Goal: Check status: Check status

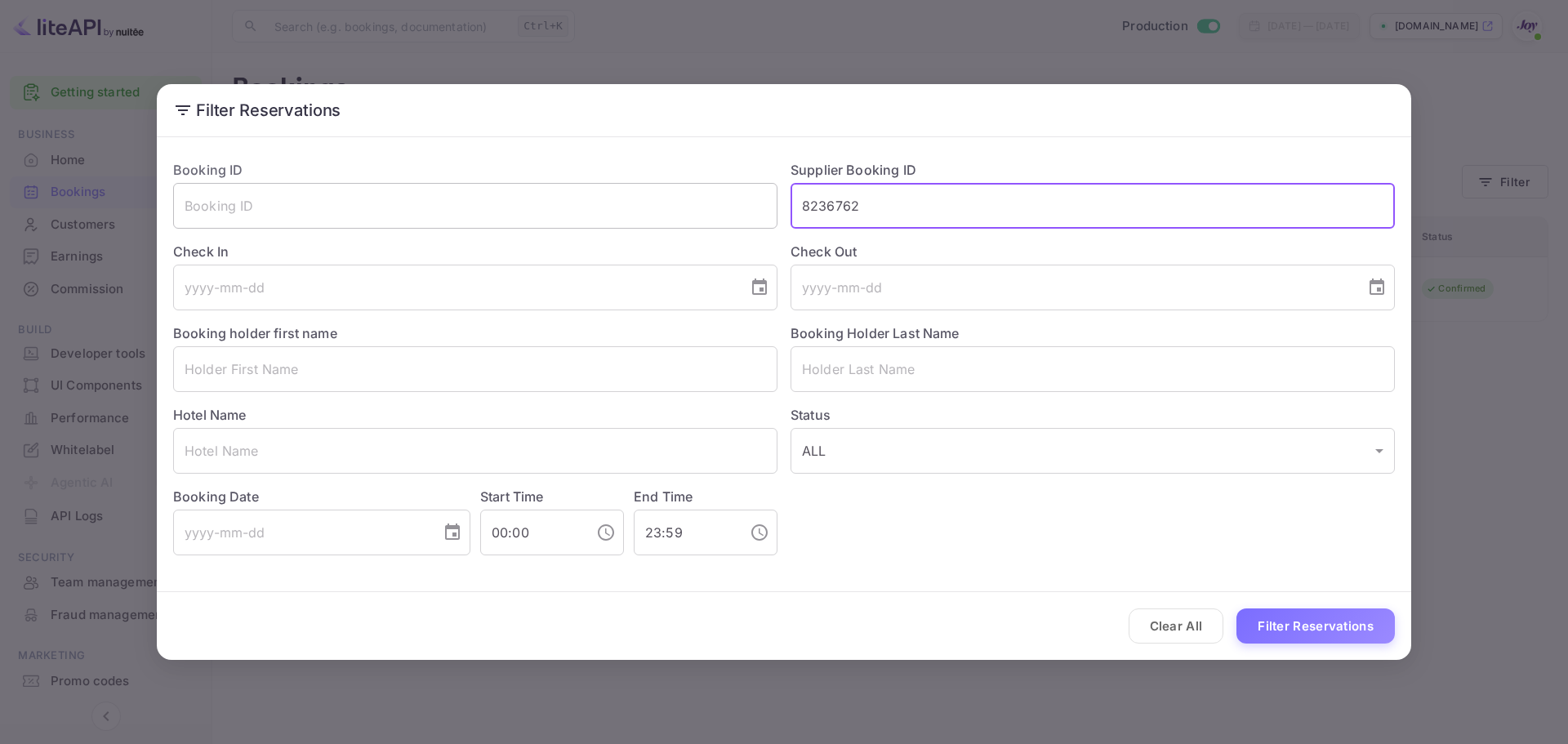
drag, startPoint x: 872, startPoint y: 208, endPoint x: 719, endPoint y: 208, distance: 153.0
click at [719, 208] on div "Booking ID ​ Supplier Booking ID 8236762 ​ Check In ​ Check Out ​ Booking holde…" at bounding box center [777, 351] width 1234 height 408
drag, startPoint x: 277, startPoint y: 361, endPoint x: 270, endPoint y: 352, distance: 11.4
click at [276, 362] on input "text" at bounding box center [475, 368] width 604 height 46
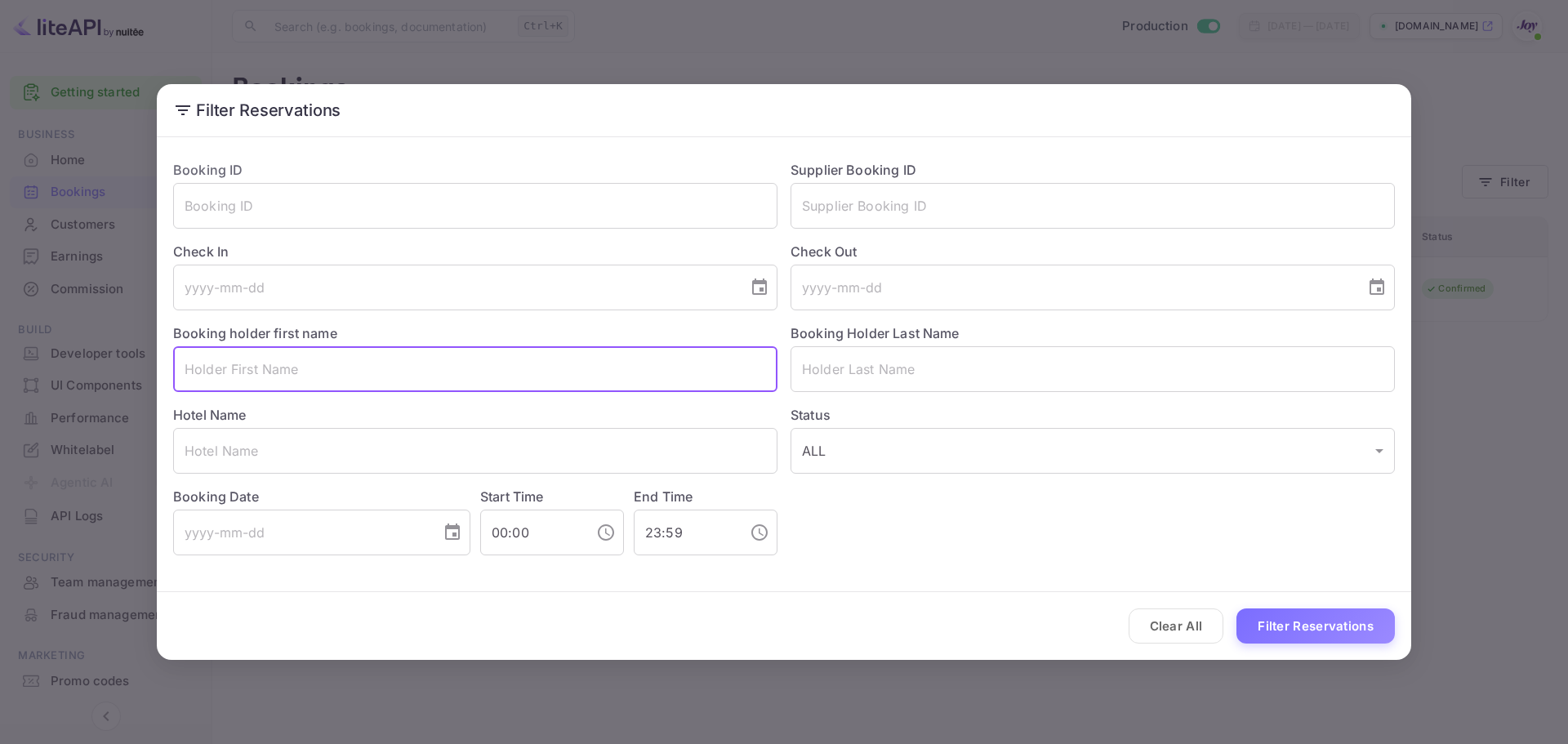
paste input "[PERSON_NAME]"
click at [254, 369] on input "[PERSON_NAME]" at bounding box center [475, 368] width 604 height 46
type input "[PERSON_NAME]"
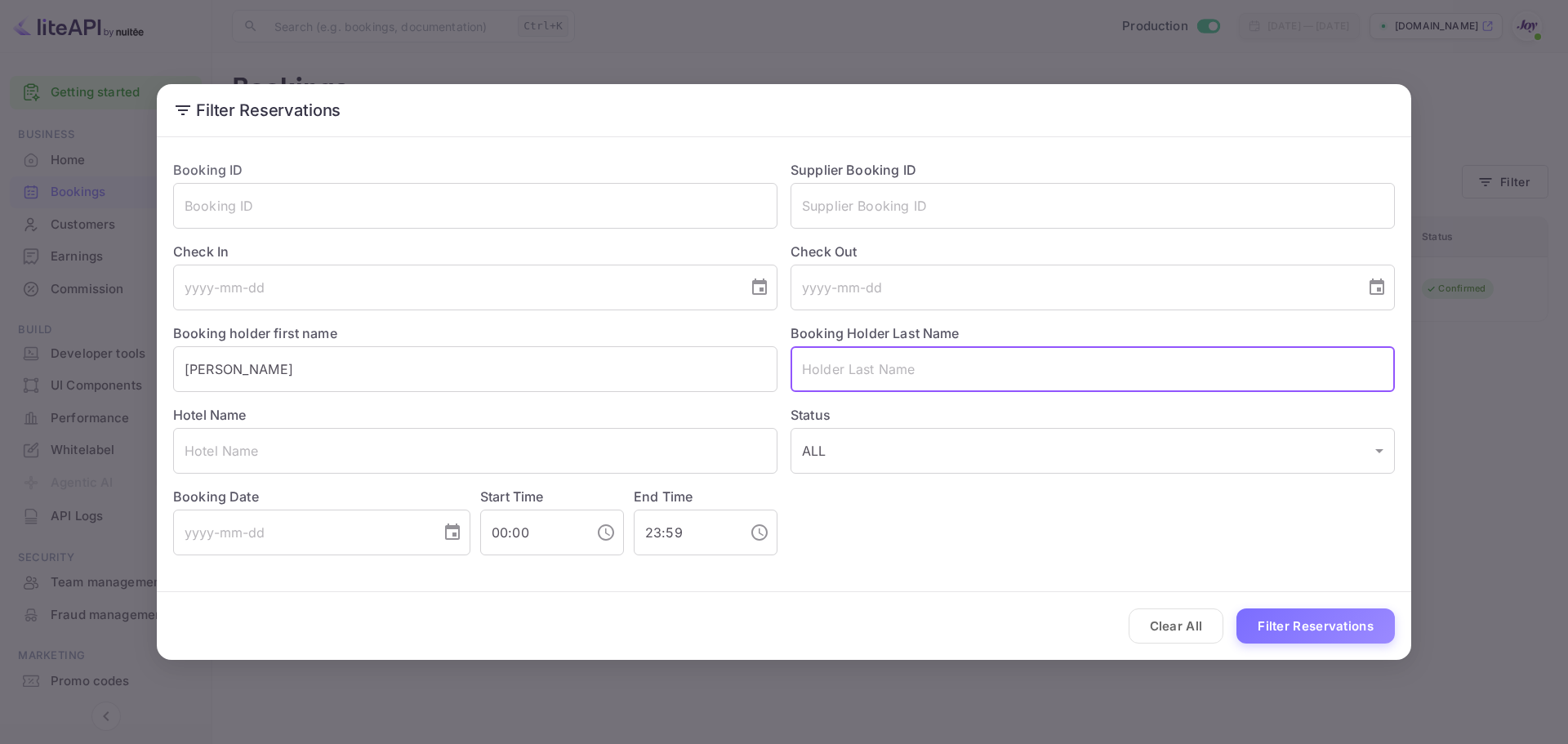
click at [866, 358] on input "text" at bounding box center [1093, 368] width 604 height 46
paste input "Otonicar"
type input "Otonicar"
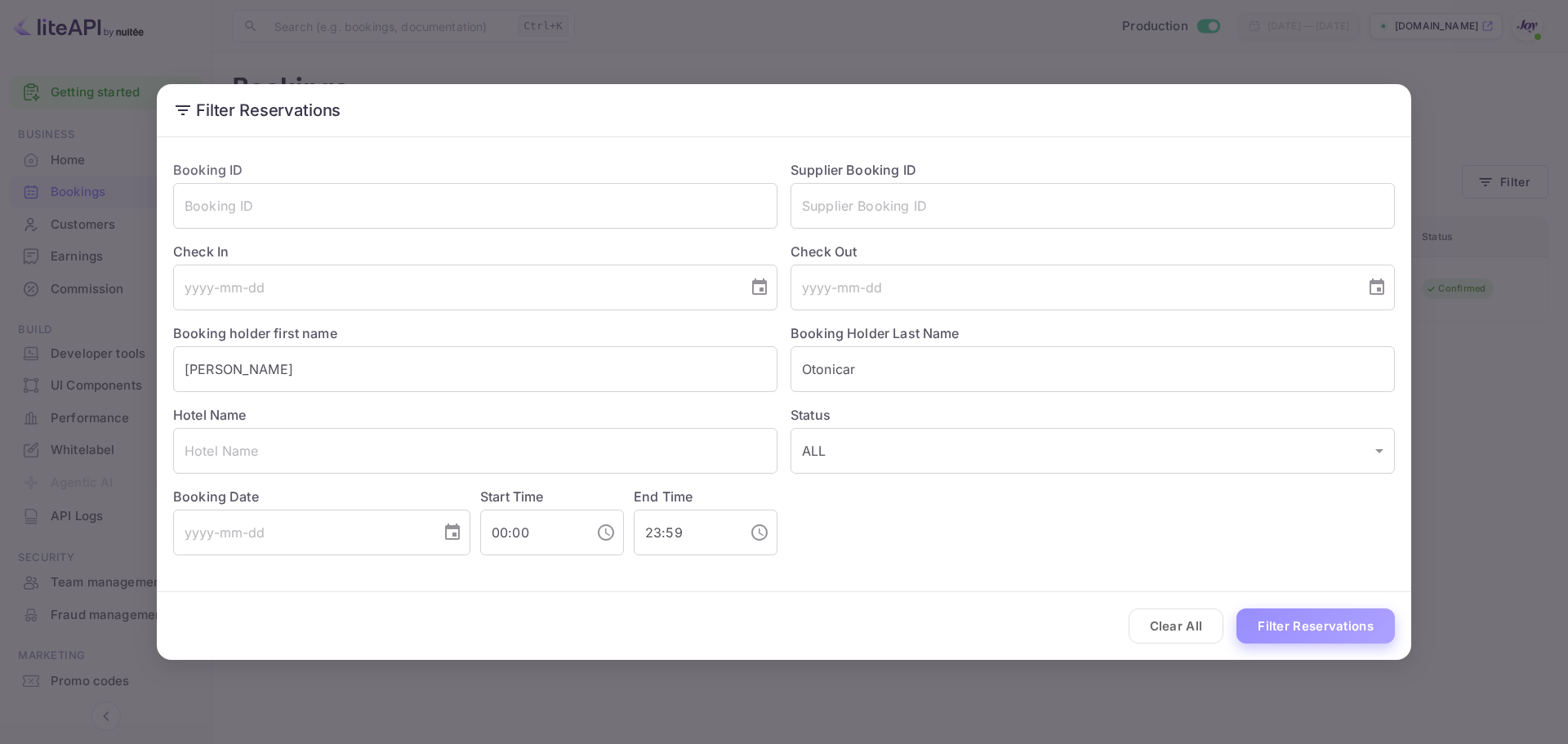
click at [1286, 617] on button "Filter Reservations" at bounding box center [1315, 627] width 158 height 35
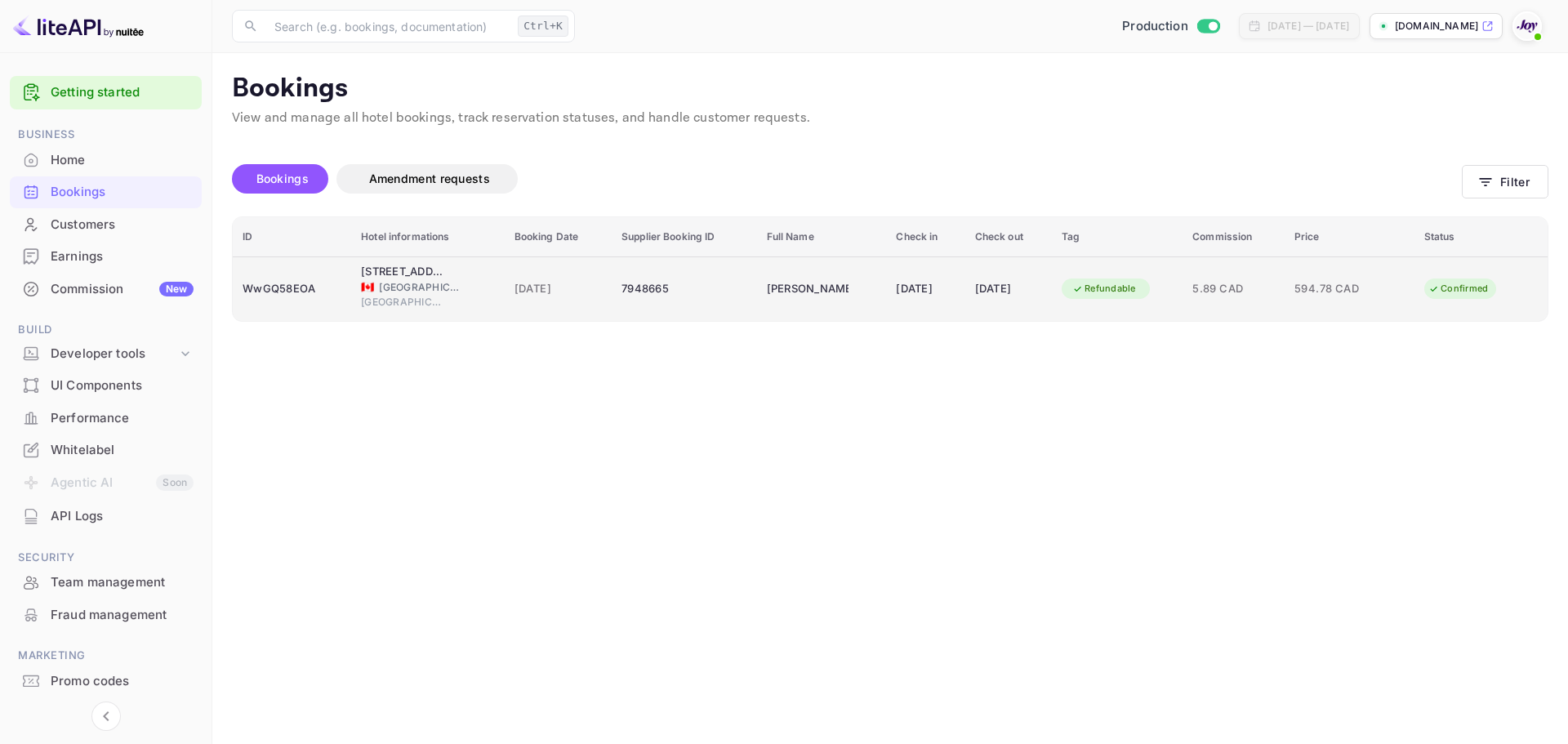
click at [675, 305] on td "7948665" at bounding box center [683, 288] width 144 height 64
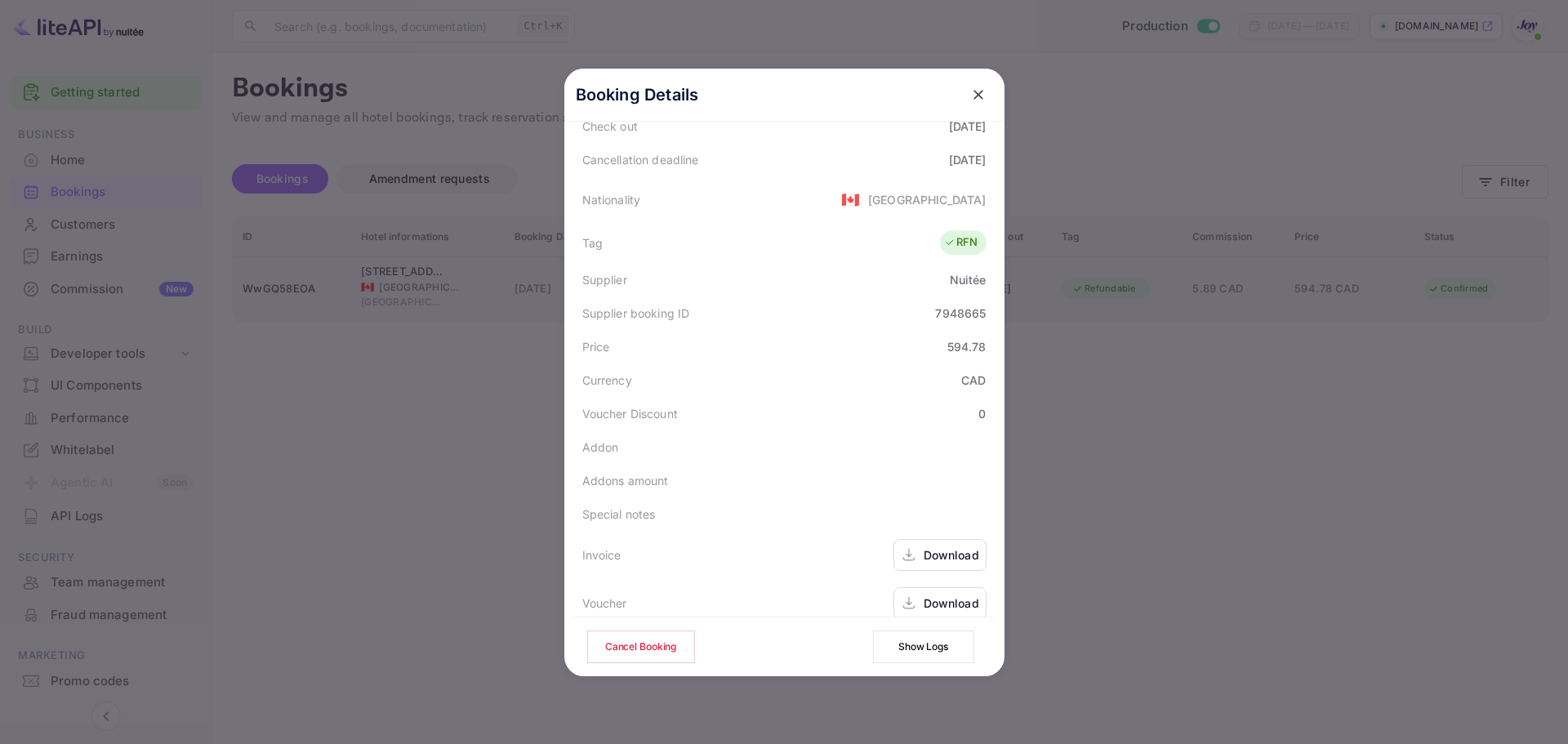
scroll to position [363, 0]
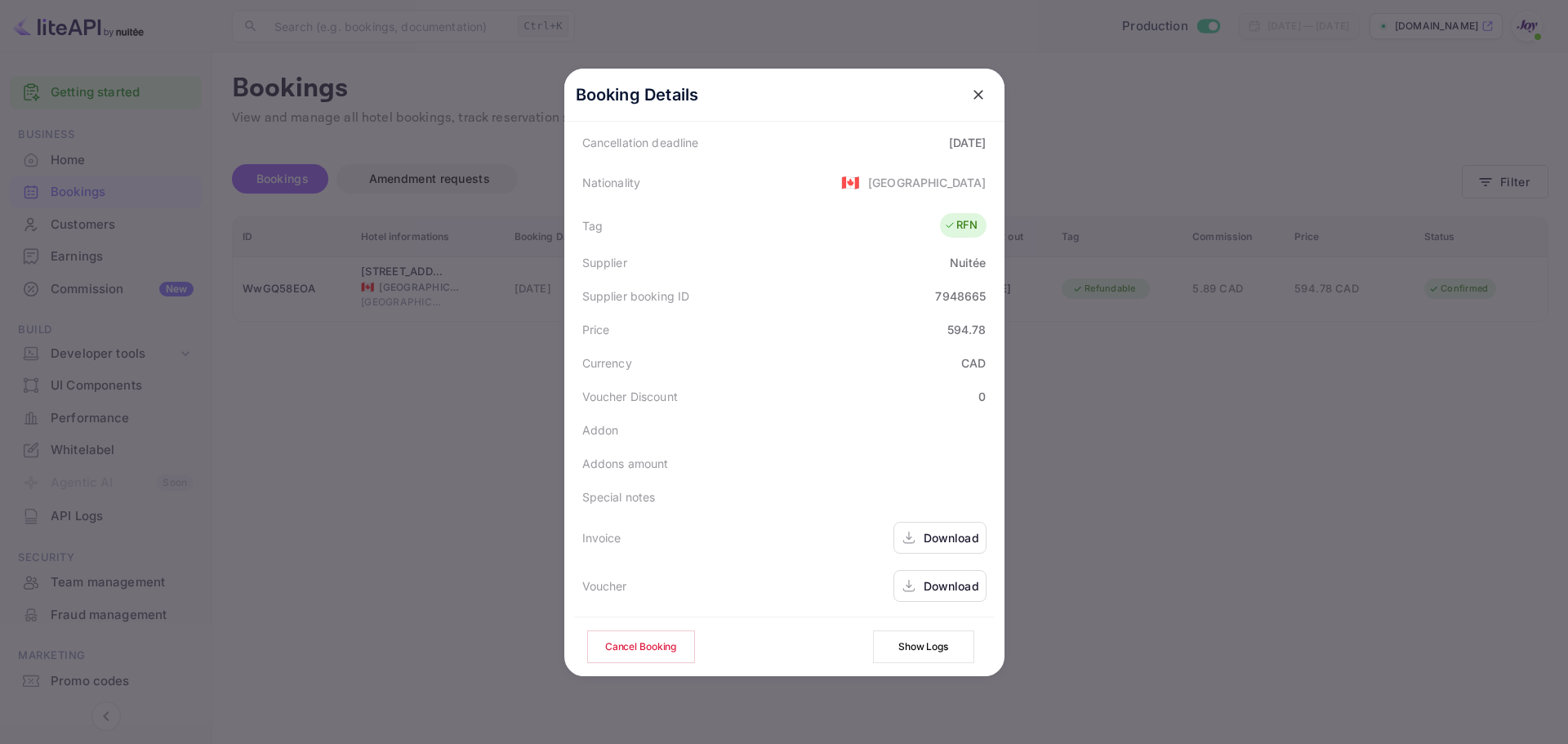
click at [956, 533] on div "Download" at bounding box center [952, 538] width 56 height 17
click at [947, 592] on div "Download" at bounding box center [952, 586] width 56 height 17
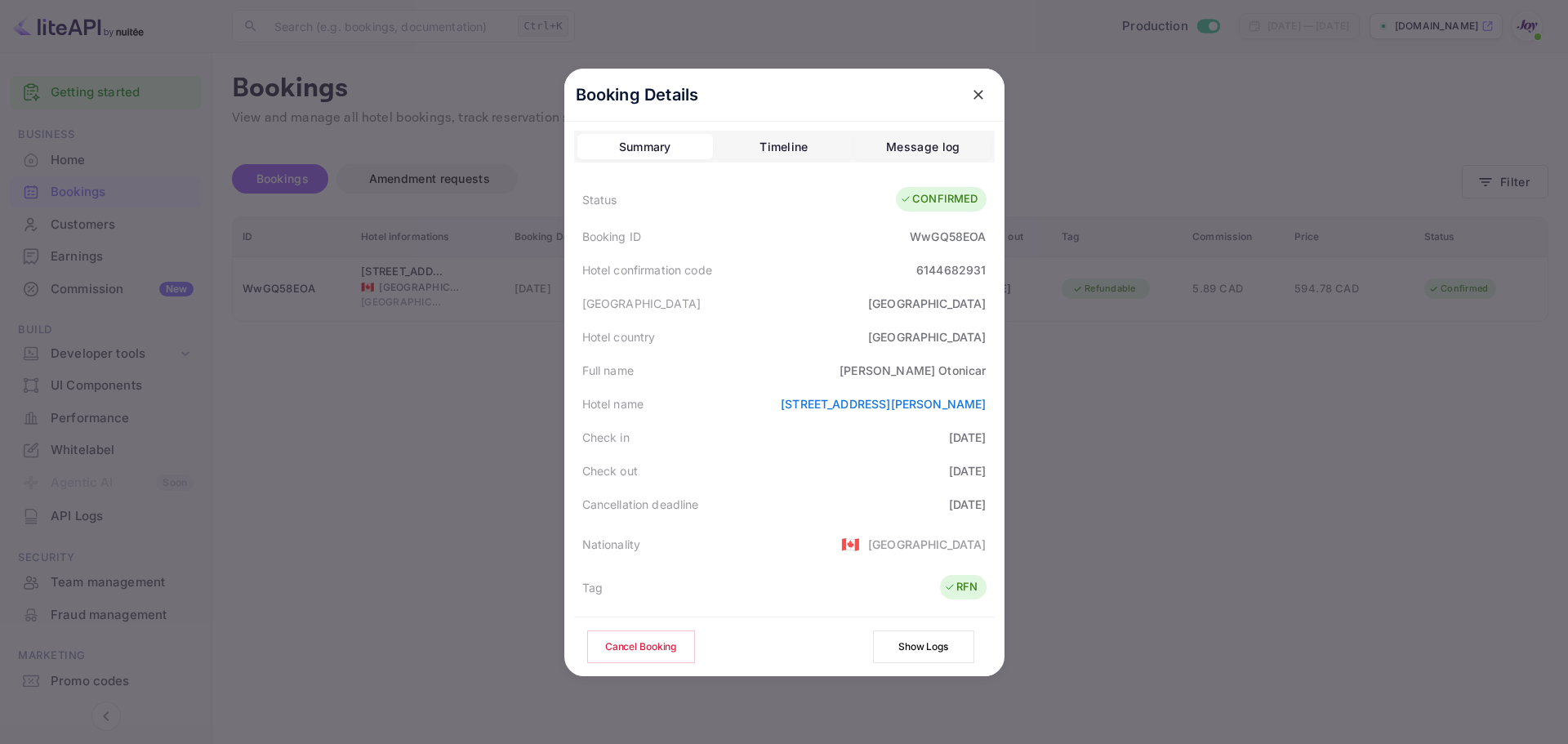
scroll to position [0, 0]
click at [785, 149] on div "Timeline" at bounding box center [784, 147] width 48 height 20
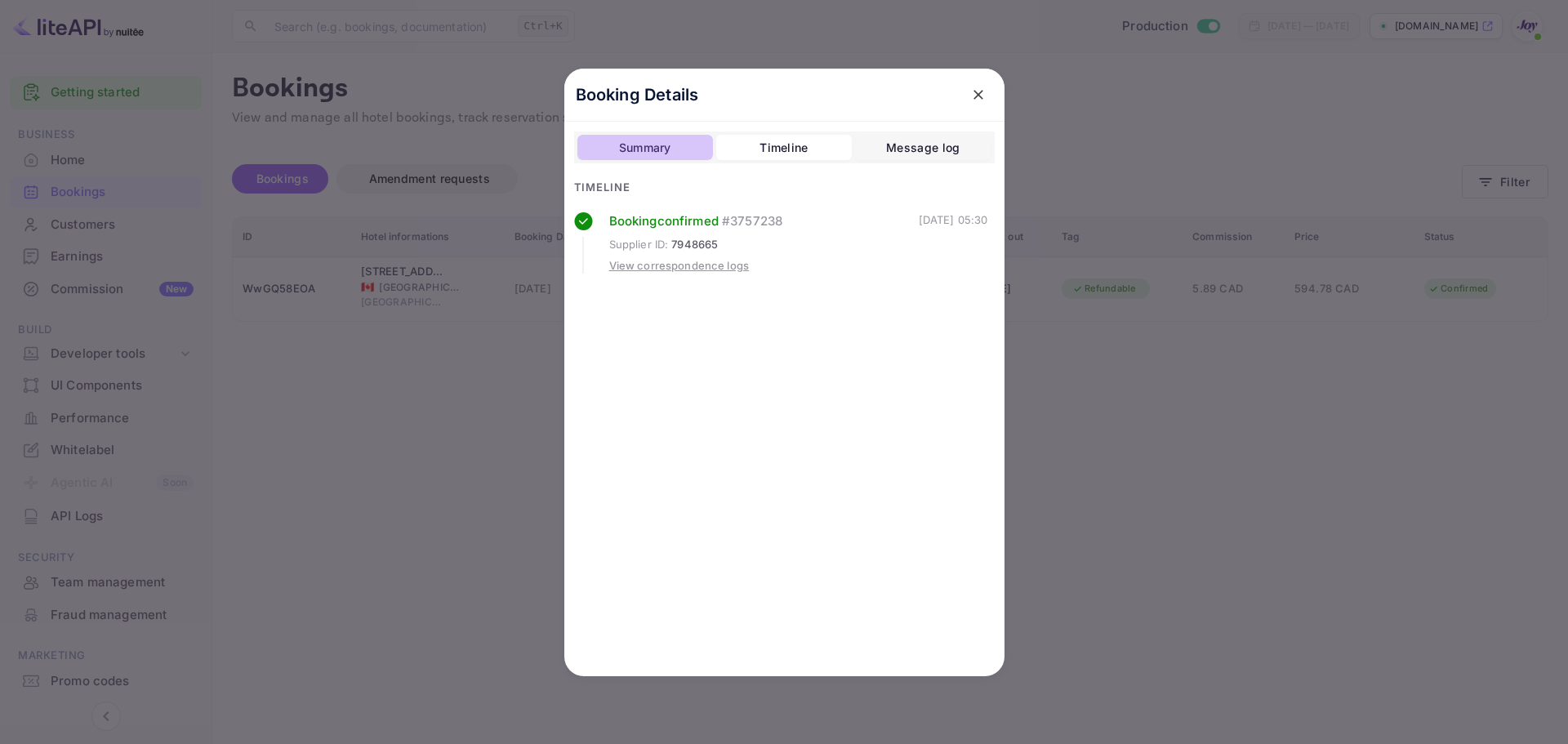
click at [653, 155] on div "Summary" at bounding box center [645, 147] width 52 height 20
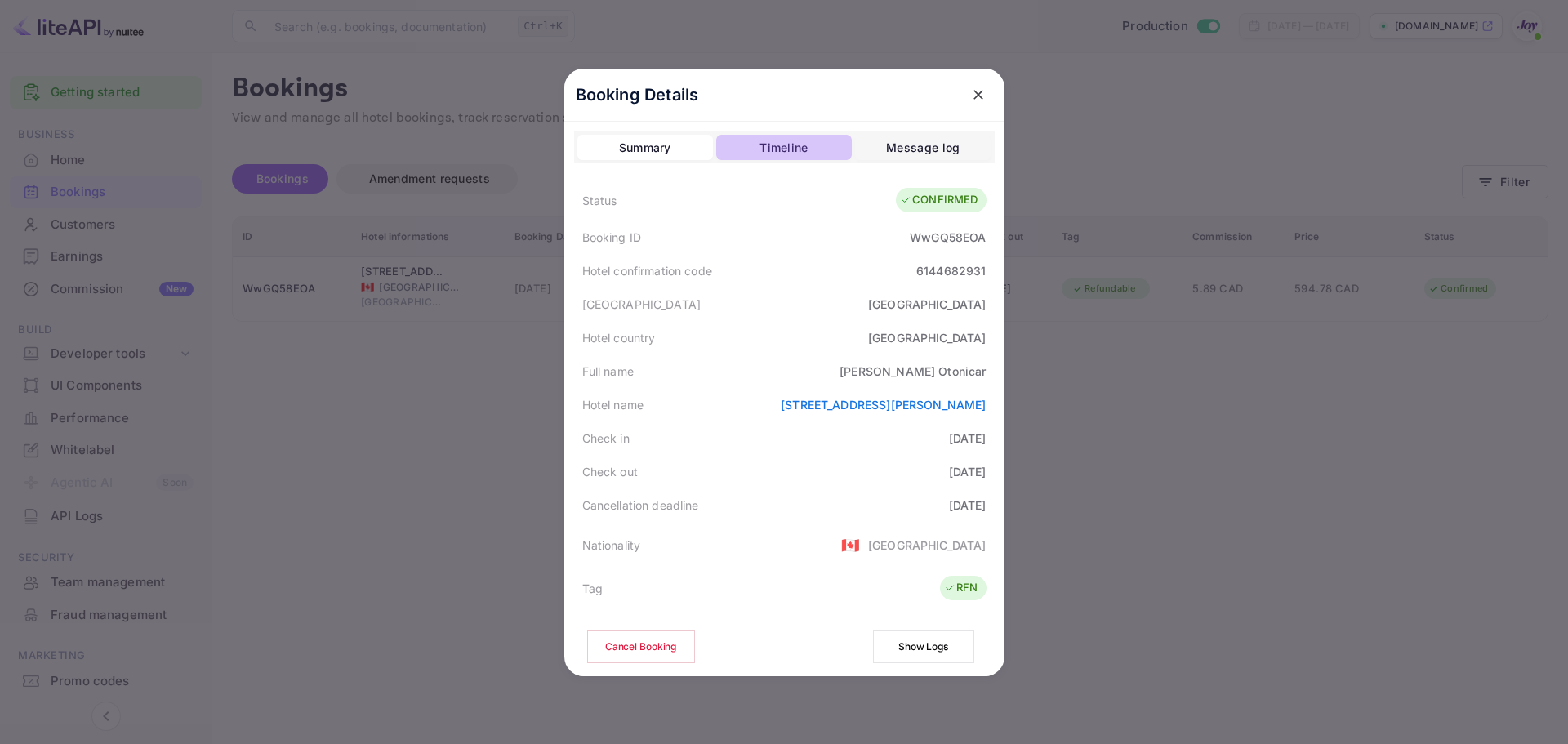
click at [789, 149] on div "Timeline" at bounding box center [784, 147] width 48 height 20
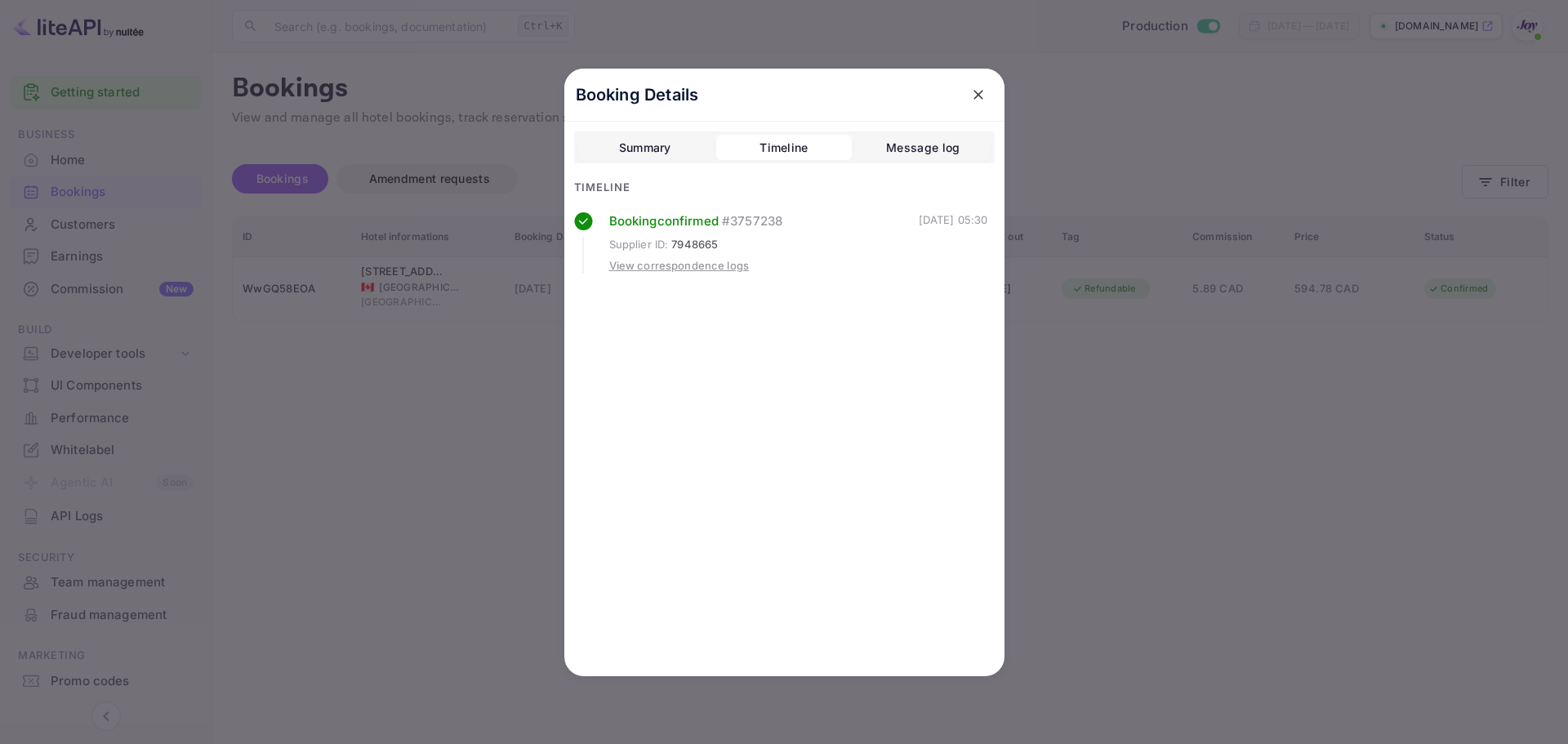
click at [1081, 438] on div at bounding box center [784, 372] width 1568 height 744
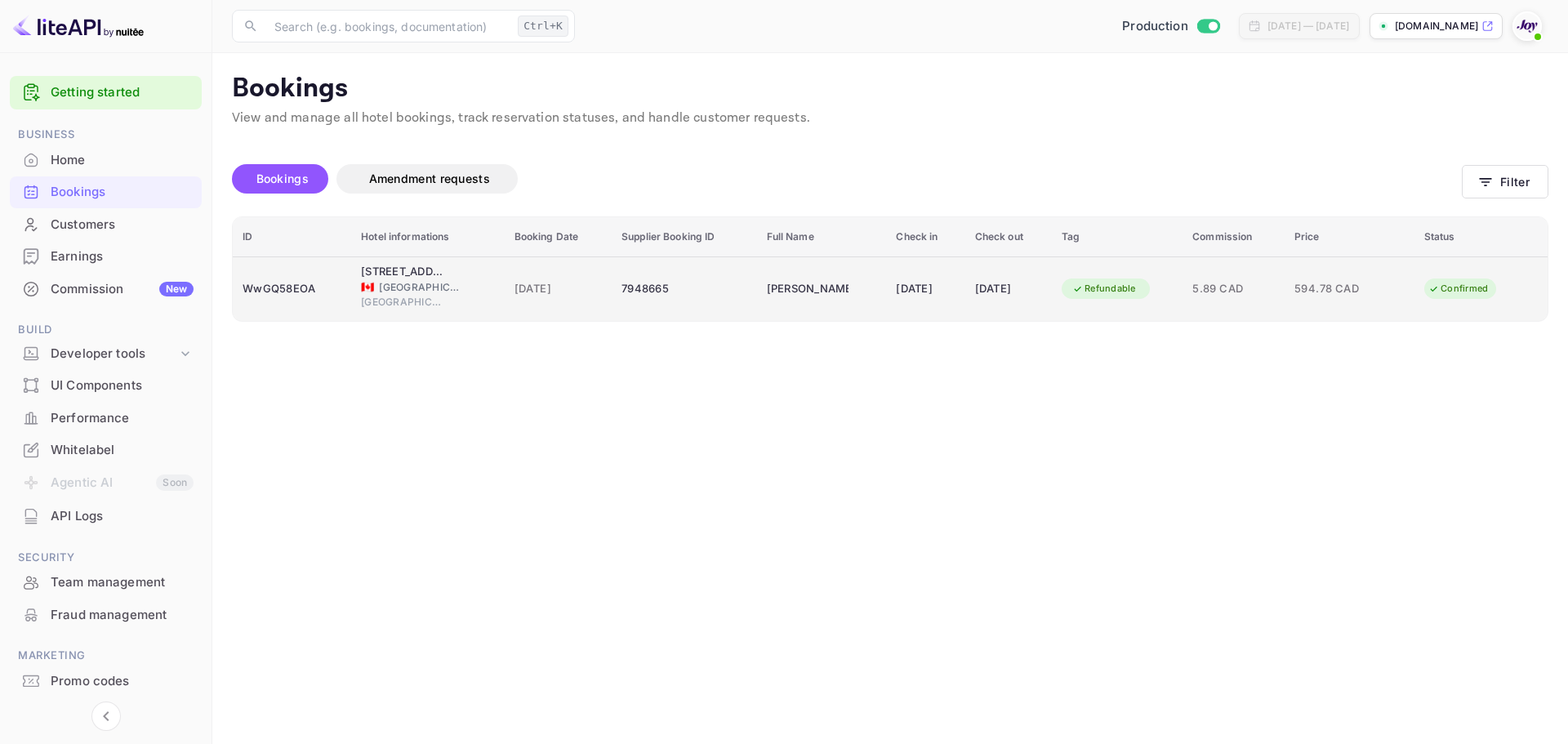
drag, startPoint x: 659, startPoint y: 287, endPoint x: 589, endPoint y: 288, distance: 70.0
click at [589, 288] on tr "WwGQ58EOA 48 King West 🇨🇦 [GEOGRAPHIC_DATA] [GEOGRAPHIC_DATA] [DATE] 7948665 [P…" at bounding box center [890, 288] width 1314 height 64
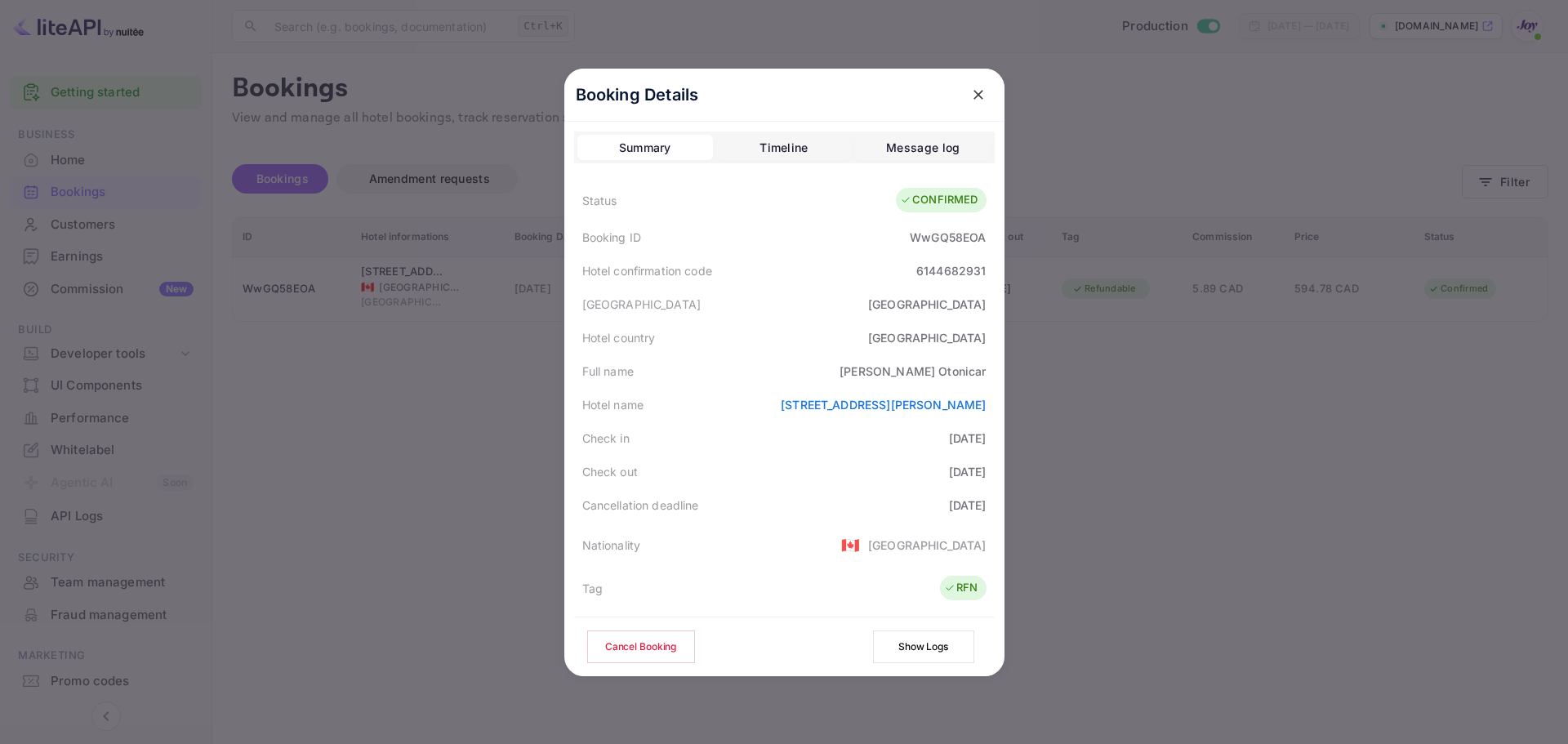
copy tr "7948665"
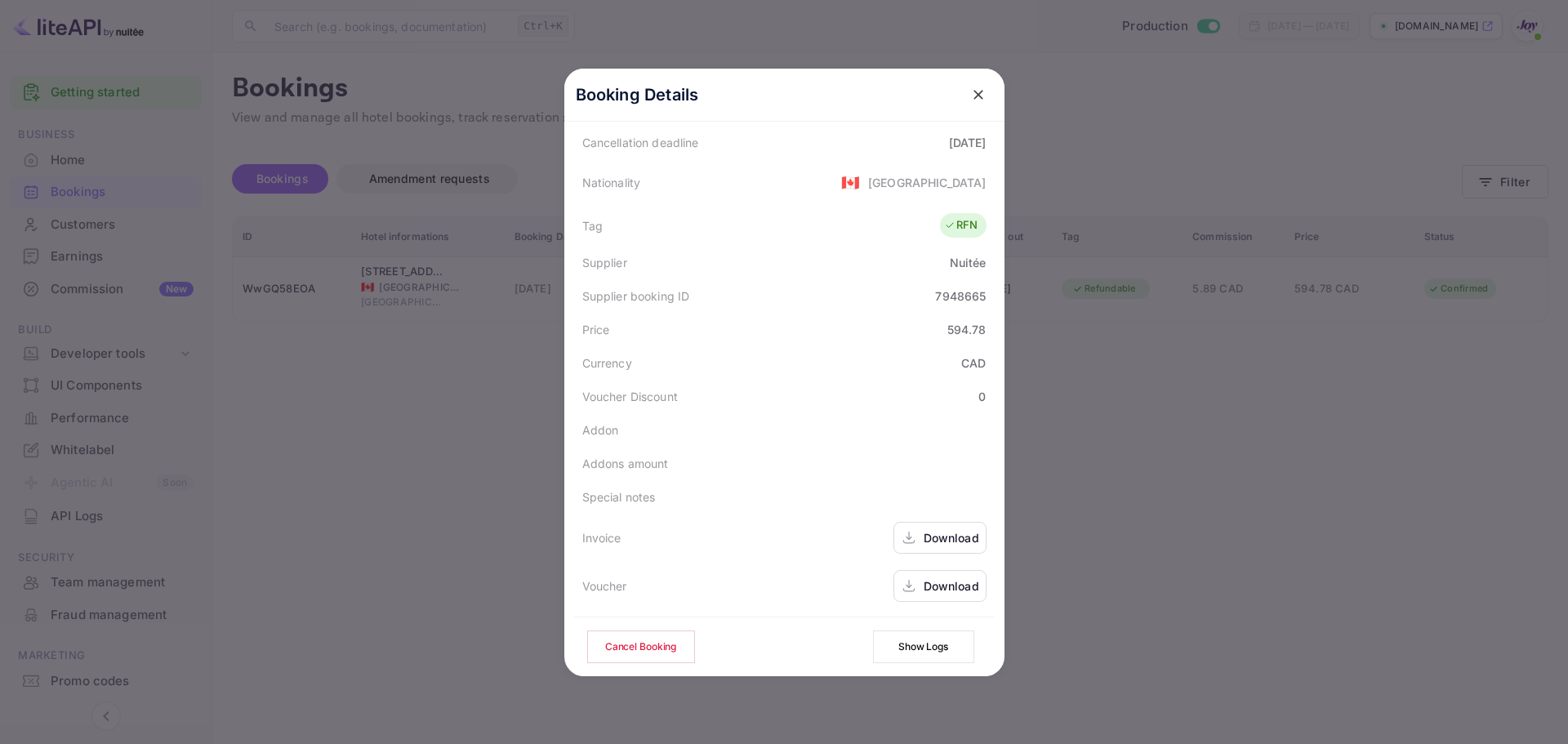
click at [946, 296] on div "7948665" at bounding box center [960, 296] width 50 height 17
copy div "7948665"
